Goal: Task Accomplishment & Management: Use online tool/utility

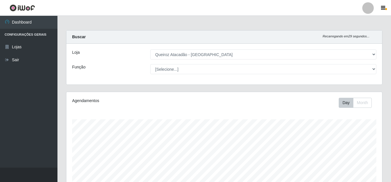
select select "225"
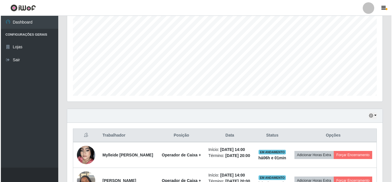
scroll to position [144, 0]
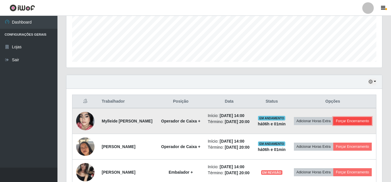
click at [342, 125] on button "Forçar Encerramento" at bounding box center [352, 121] width 38 height 8
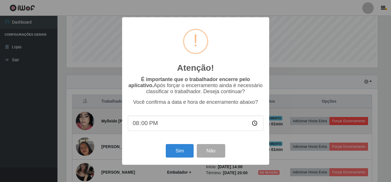
scroll to position [119, 313]
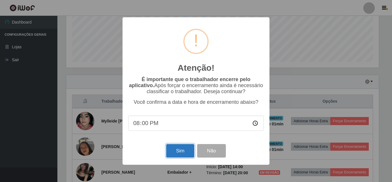
click at [177, 150] on button "Sim" at bounding box center [180, 150] width 28 height 13
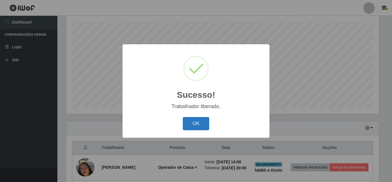
click at [200, 124] on button "OK" at bounding box center [196, 123] width 27 height 13
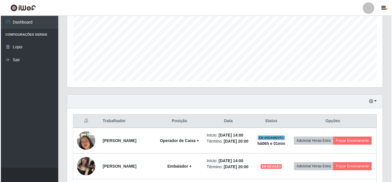
scroll to position [155, 0]
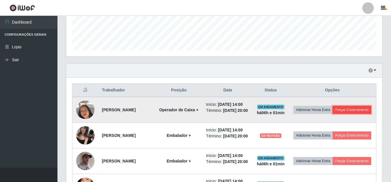
click at [332, 114] on button "Forçar Encerramento" at bounding box center [351, 110] width 38 height 8
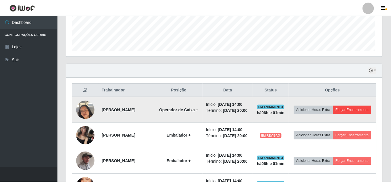
scroll to position [119, 313]
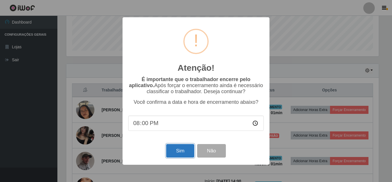
click at [178, 153] on button "Sim" at bounding box center [180, 150] width 28 height 13
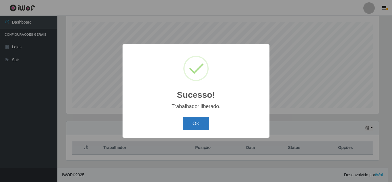
click at [194, 122] on button "OK" at bounding box center [196, 123] width 27 height 13
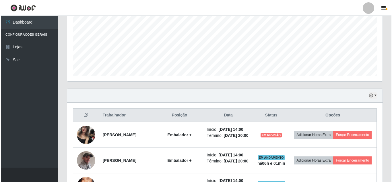
scroll to position [155, 0]
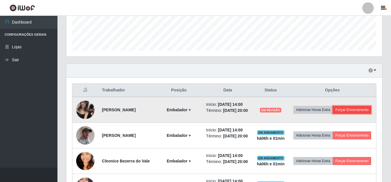
click at [335, 114] on button "Forçar Encerramento" at bounding box center [351, 110] width 38 height 8
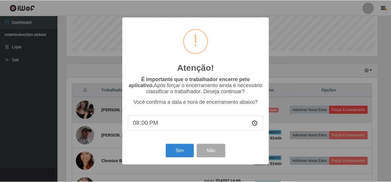
scroll to position [119, 313]
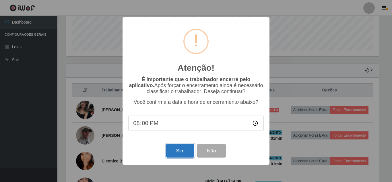
click at [186, 154] on button "Sim" at bounding box center [180, 150] width 28 height 13
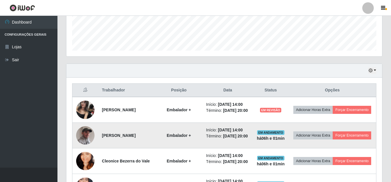
scroll to position [0, 0]
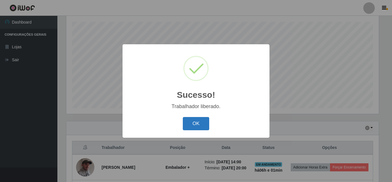
click at [192, 128] on button "OK" at bounding box center [196, 123] width 27 height 13
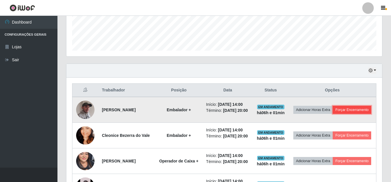
click at [337, 114] on button "Forçar Encerramento" at bounding box center [351, 110] width 38 height 8
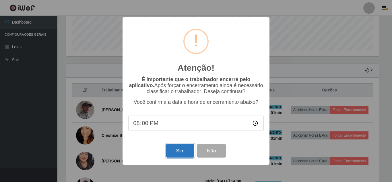
click at [182, 156] on button "Sim" at bounding box center [180, 150] width 28 height 13
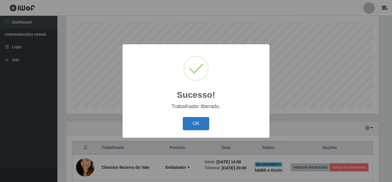
click at [189, 126] on button "OK" at bounding box center [196, 123] width 27 height 13
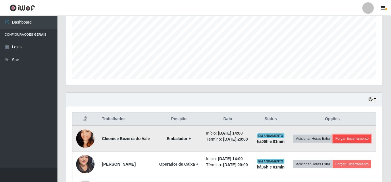
click at [332, 142] on button "Forçar Encerramento" at bounding box center [351, 138] width 38 height 8
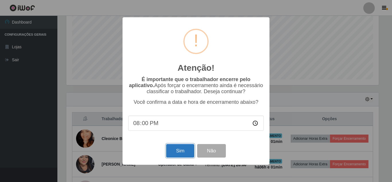
click at [175, 153] on button "Sim" at bounding box center [180, 150] width 28 height 13
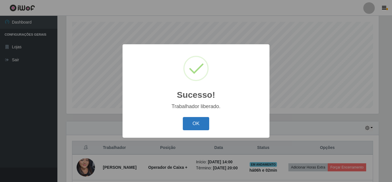
click at [197, 127] on button "OK" at bounding box center [196, 123] width 27 height 13
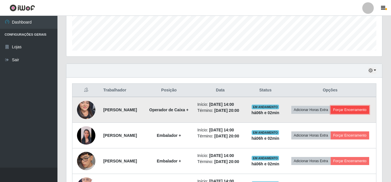
click at [339, 114] on button "Forçar Encerramento" at bounding box center [349, 110] width 38 height 8
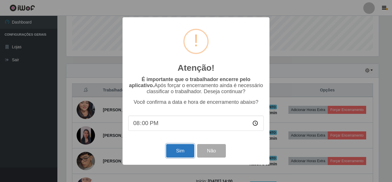
click at [181, 157] on button "Sim" at bounding box center [180, 150] width 28 height 13
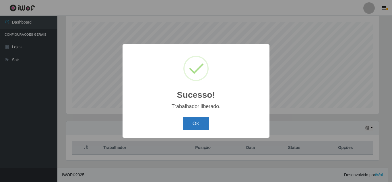
click at [198, 127] on button "OK" at bounding box center [196, 123] width 27 height 13
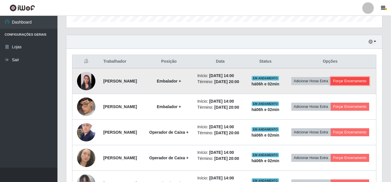
click at [330, 85] on button "Forçar Encerramento" at bounding box center [349, 81] width 38 height 8
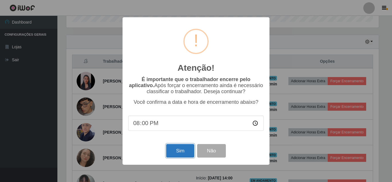
click at [181, 153] on button "Sim" at bounding box center [180, 150] width 28 height 13
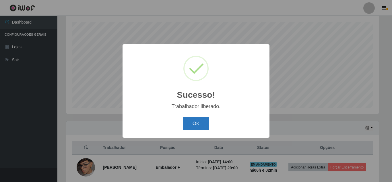
click at [196, 124] on button "OK" at bounding box center [196, 123] width 27 height 13
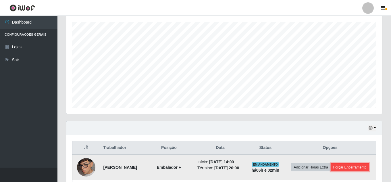
click at [330, 171] on button "Forçar Encerramento" at bounding box center [349, 167] width 38 height 8
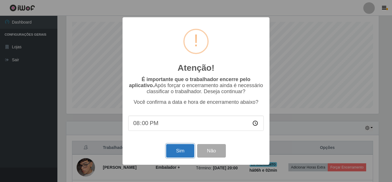
click at [179, 149] on button "Sim" at bounding box center [180, 150] width 28 height 13
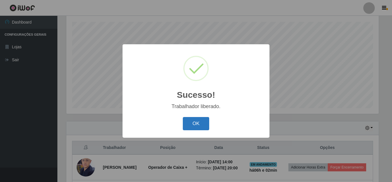
click at [198, 119] on button "OK" at bounding box center [196, 123] width 27 height 13
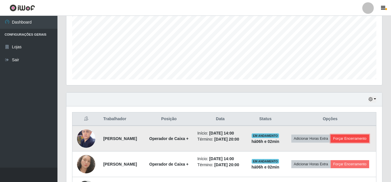
click at [333, 142] on button "Forçar Encerramento" at bounding box center [349, 138] width 38 height 8
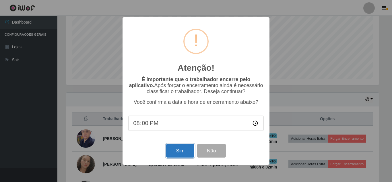
click at [177, 155] on button "Sim" at bounding box center [180, 150] width 28 height 13
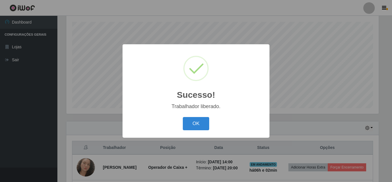
click at [202, 131] on div "OK Cancel" at bounding box center [195, 123] width 135 height 16
click at [196, 130] on button "OK" at bounding box center [196, 123] width 27 height 13
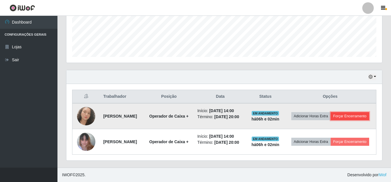
click at [342, 115] on button "Forçar Encerramento" at bounding box center [349, 116] width 38 height 8
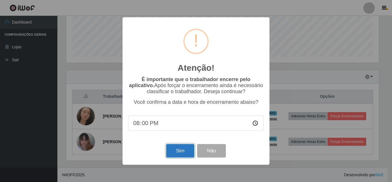
click at [179, 155] on button "Sim" at bounding box center [180, 150] width 28 height 13
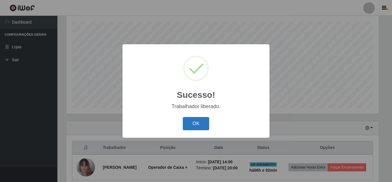
click at [194, 127] on button "OK" at bounding box center [196, 123] width 27 height 13
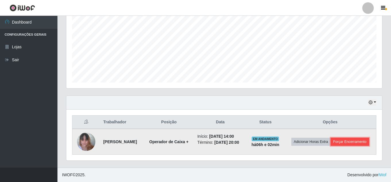
click at [333, 144] on button "Forçar Encerramento" at bounding box center [349, 142] width 38 height 8
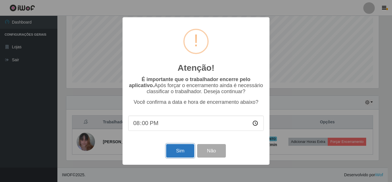
click at [173, 149] on button "Sim" at bounding box center [180, 150] width 28 height 13
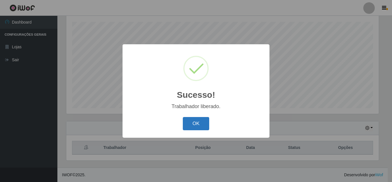
click at [198, 126] on button "OK" at bounding box center [196, 123] width 27 height 13
